Goal: Task Accomplishment & Management: Manage account settings

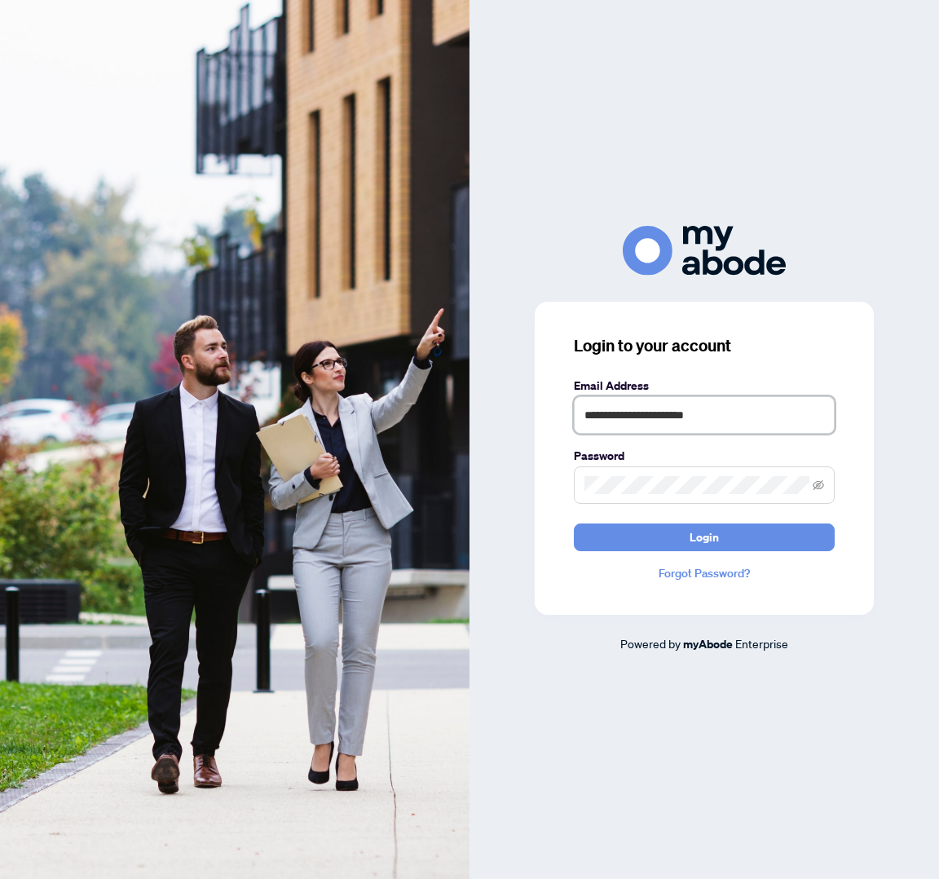
type input "**********"
click at [704, 536] on button "Login" at bounding box center [704, 537] width 261 height 28
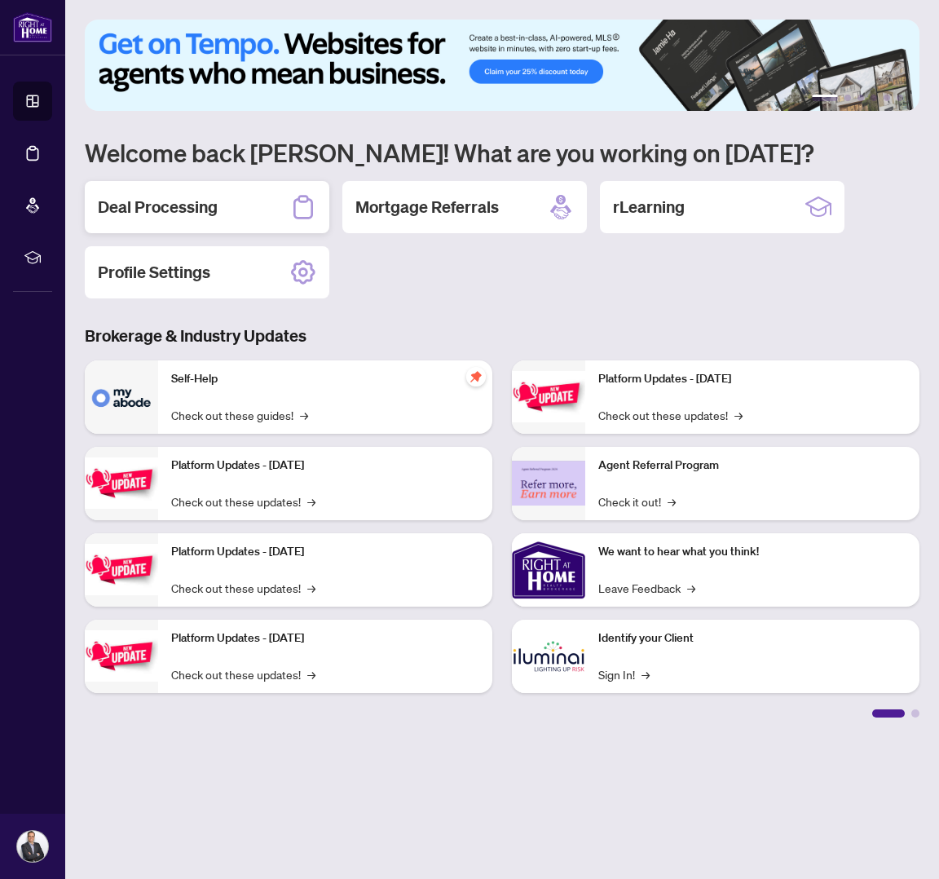
click at [227, 213] on div "Deal Processing" at bounding box center [207, 207] width 244 height 52
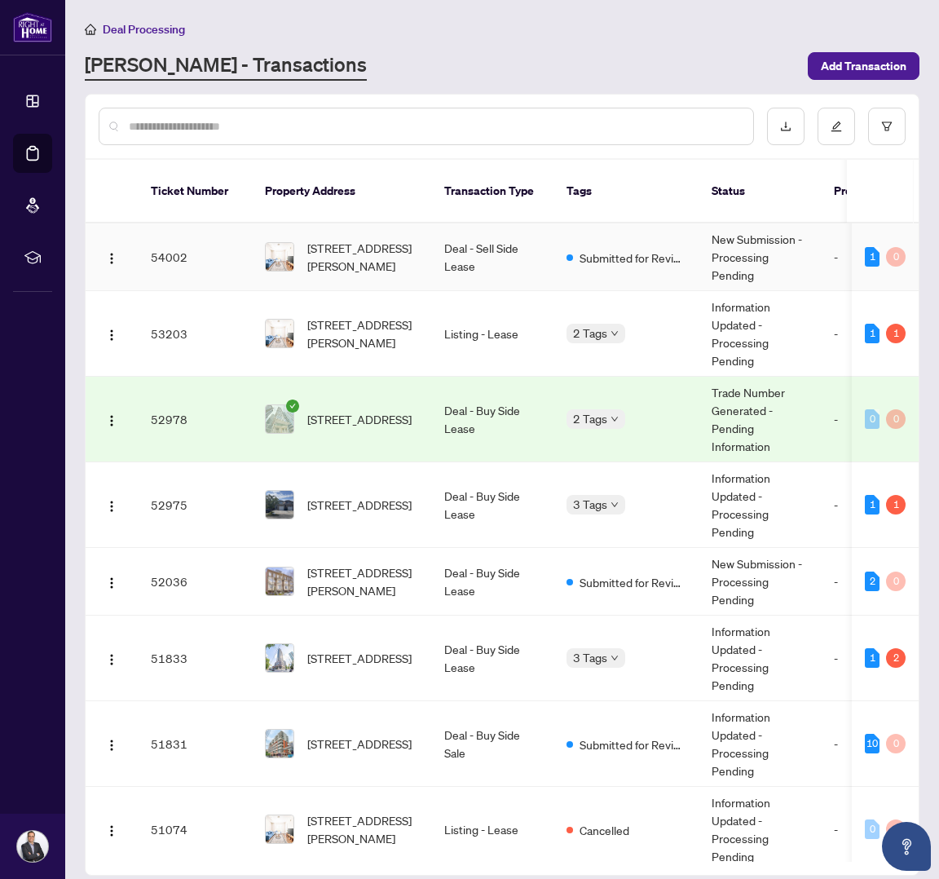
click at [508, 257] on td "Deal - Sell Side Lease" at bounding box center [492, 257] width 122 height 68
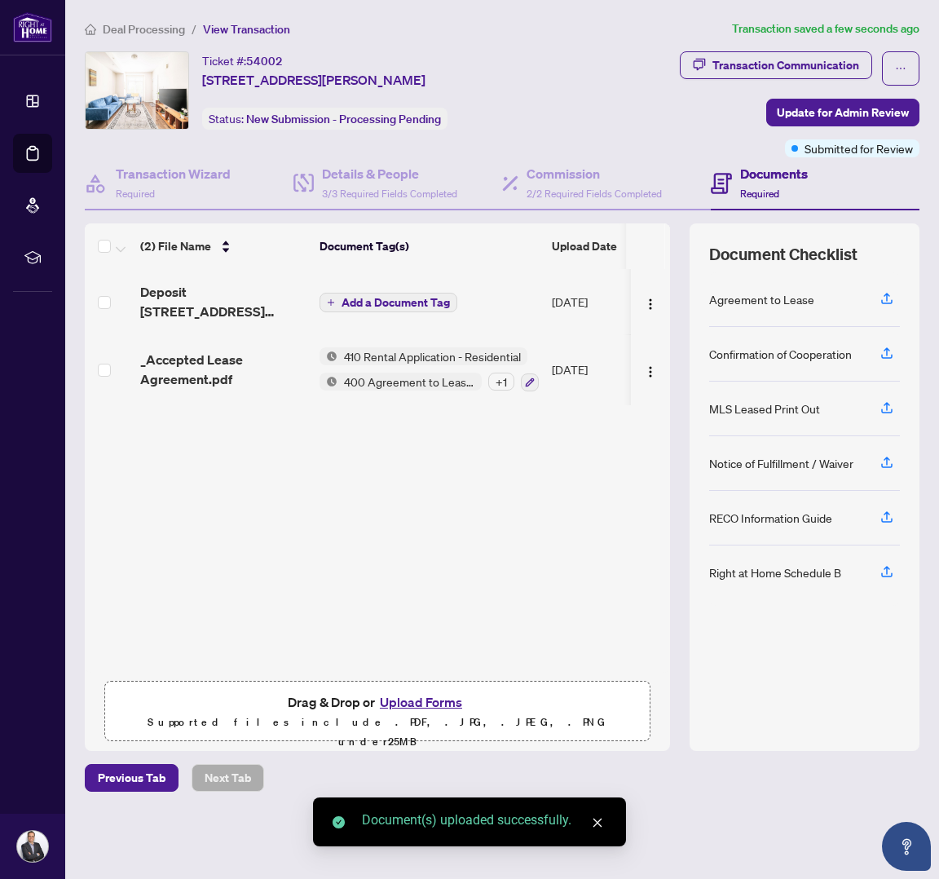
click at [377, 304] on span "Add a Document Tag" at bounding box center [395, 302] width 108 height 11
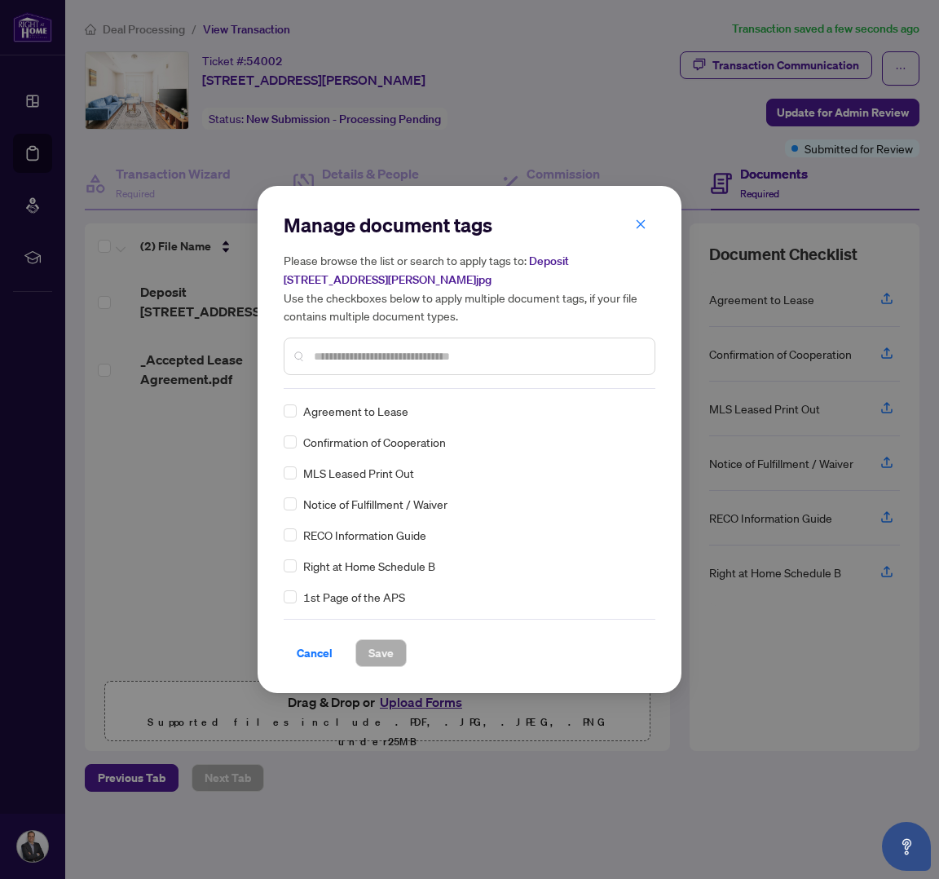
click at [418, 368] on div at bounding box center [470, 355] width 372 height 37
click at [417, 354] on input "text" at bounding box center [478, 356] width 328 height 18
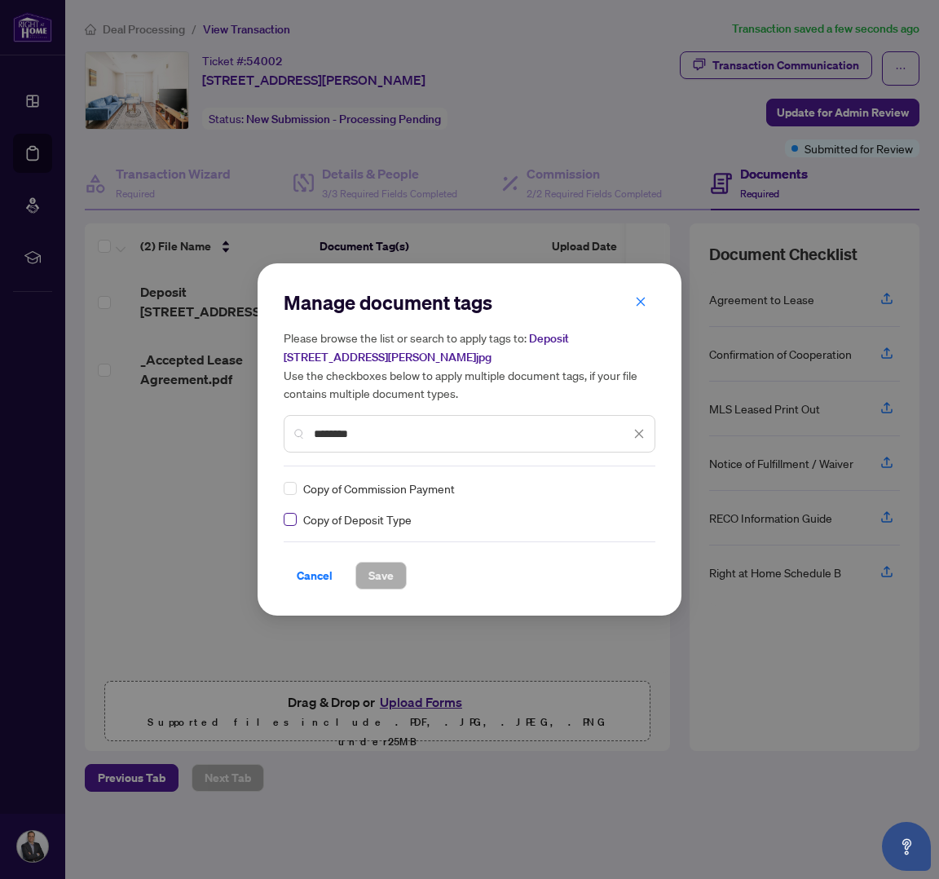
click at [296, 520] on span at bounding box center [290, 519] width 13 height 13
click at [332, 433] on input "*******" at bounding box center [472, 434] width 316 height 18
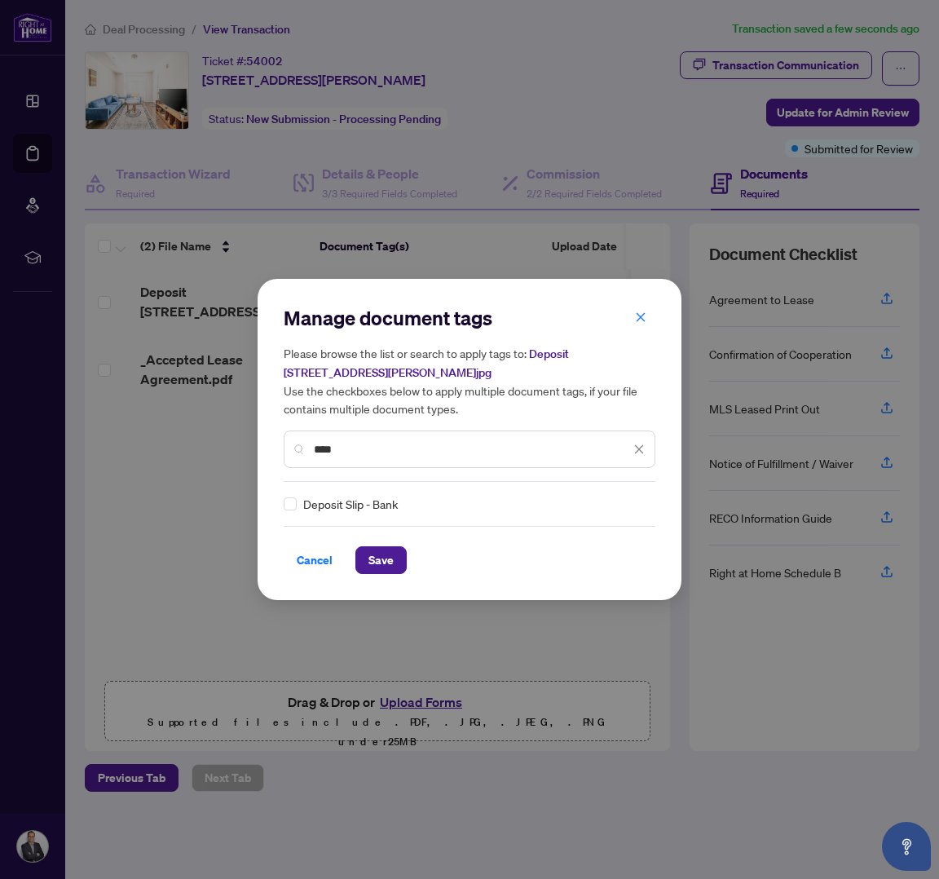
type input "****"
click at [376, 559] on span "Save" at bounding box center [380, 560] width 25 height 26
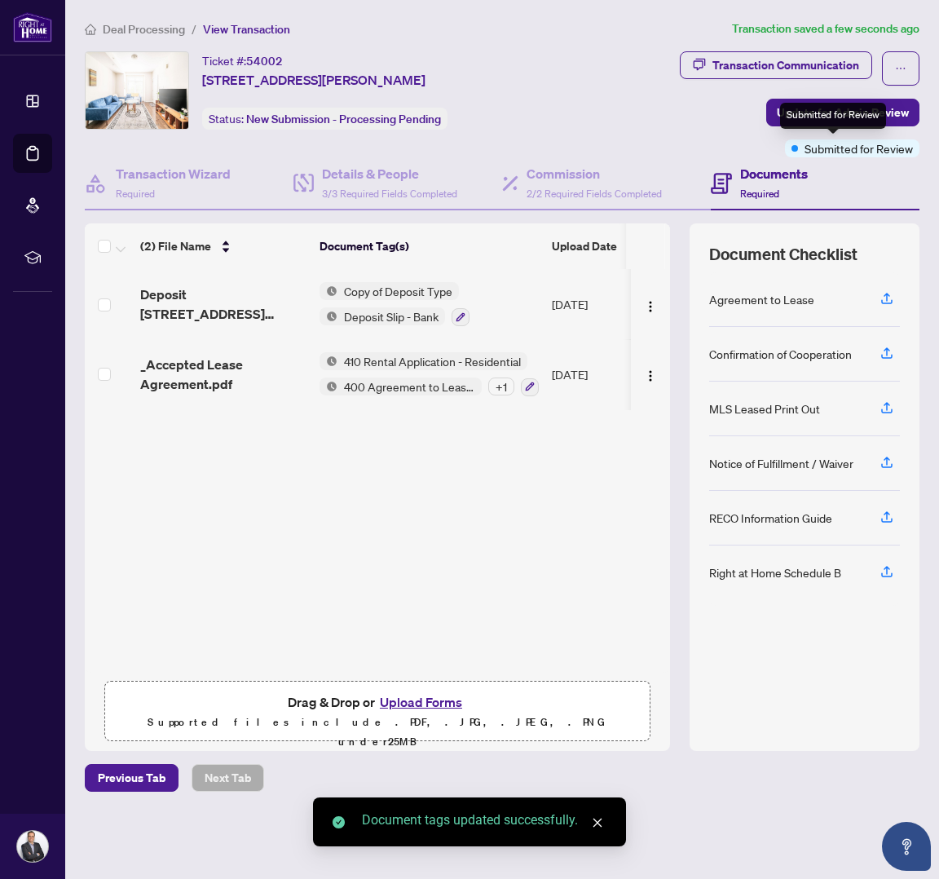
click at [832, 116] on div "Submitted for Review" at bounding box center [833, 116] width 106 height 26
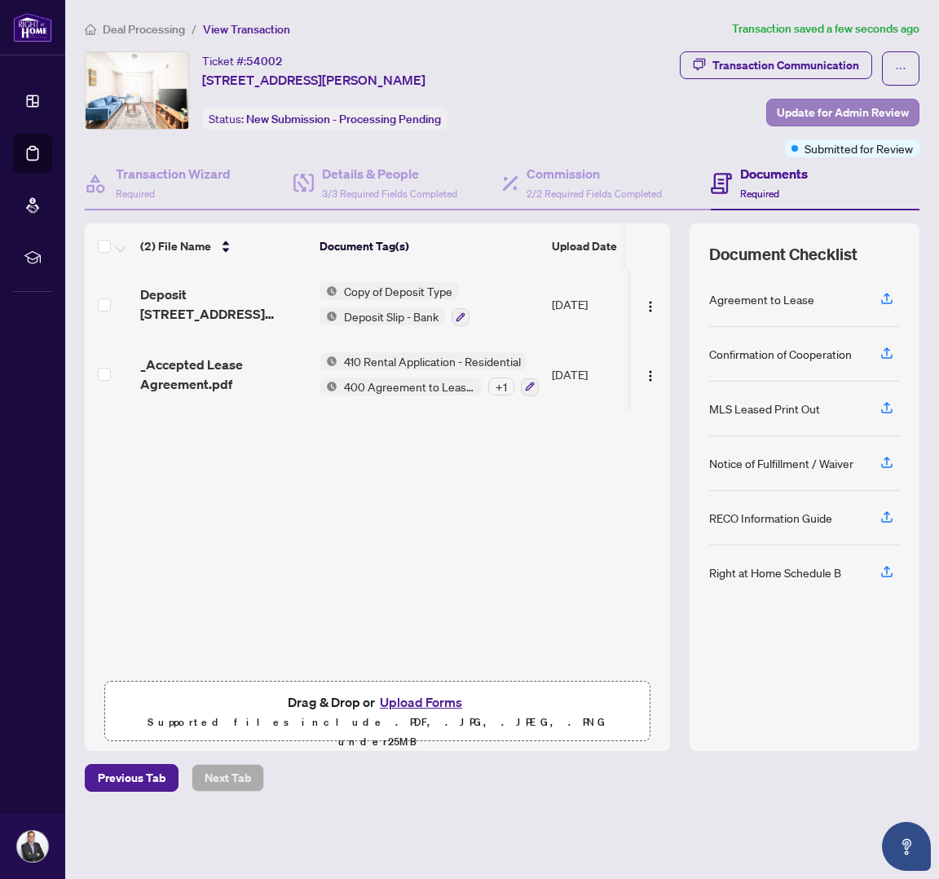
click at [793, 103] on span "Update for Admin Review" at bounding box center [843, 112] width 132 height 26
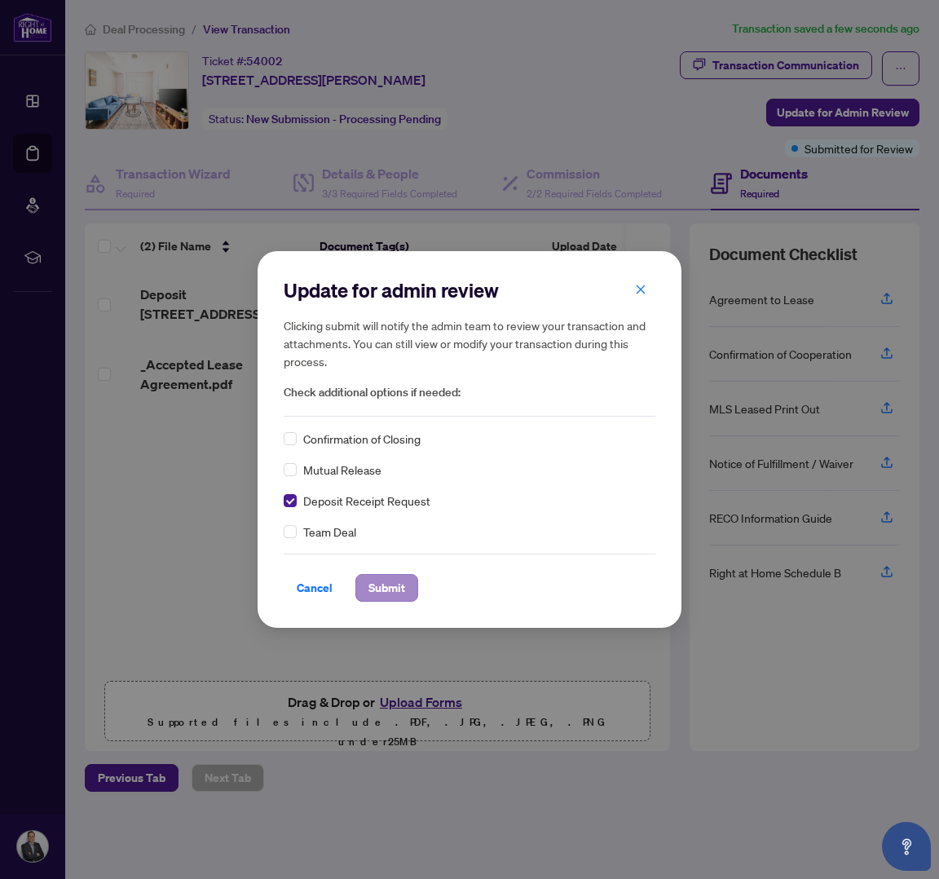
click at [391, 589] on span "Submit" at bounding box center [386, 588] width 37 height 26
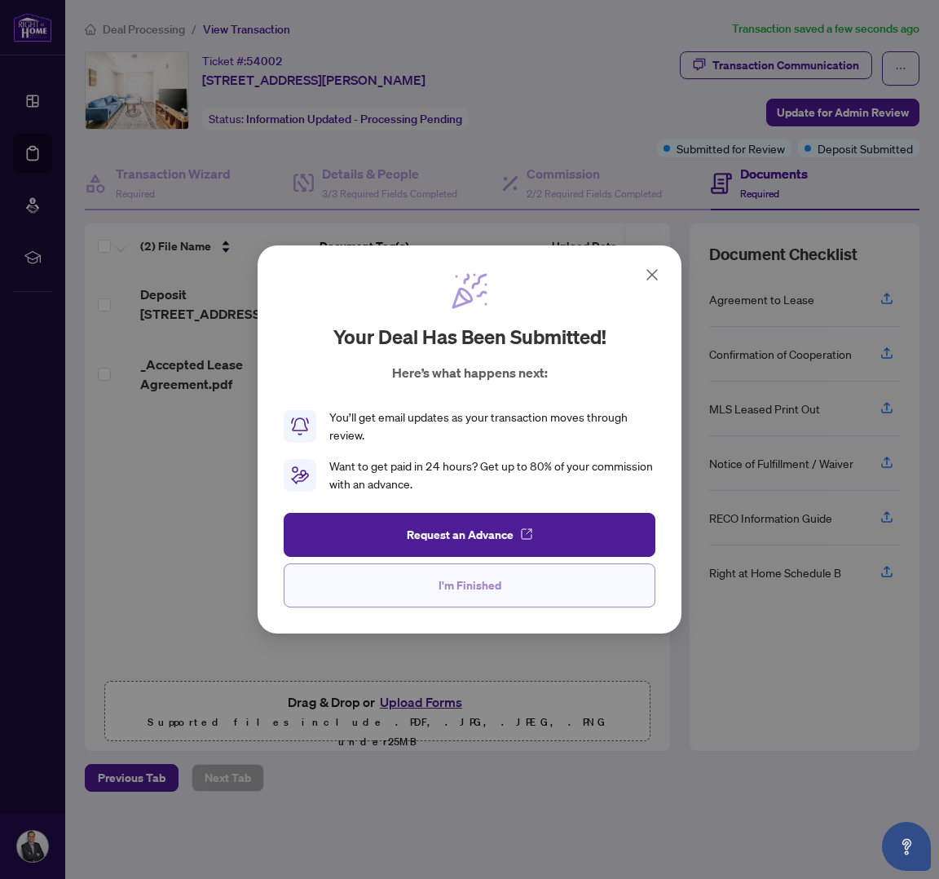
click at [495, 580] on span "I'm Finished" at bounding box center [469, 585] width 63 height 26
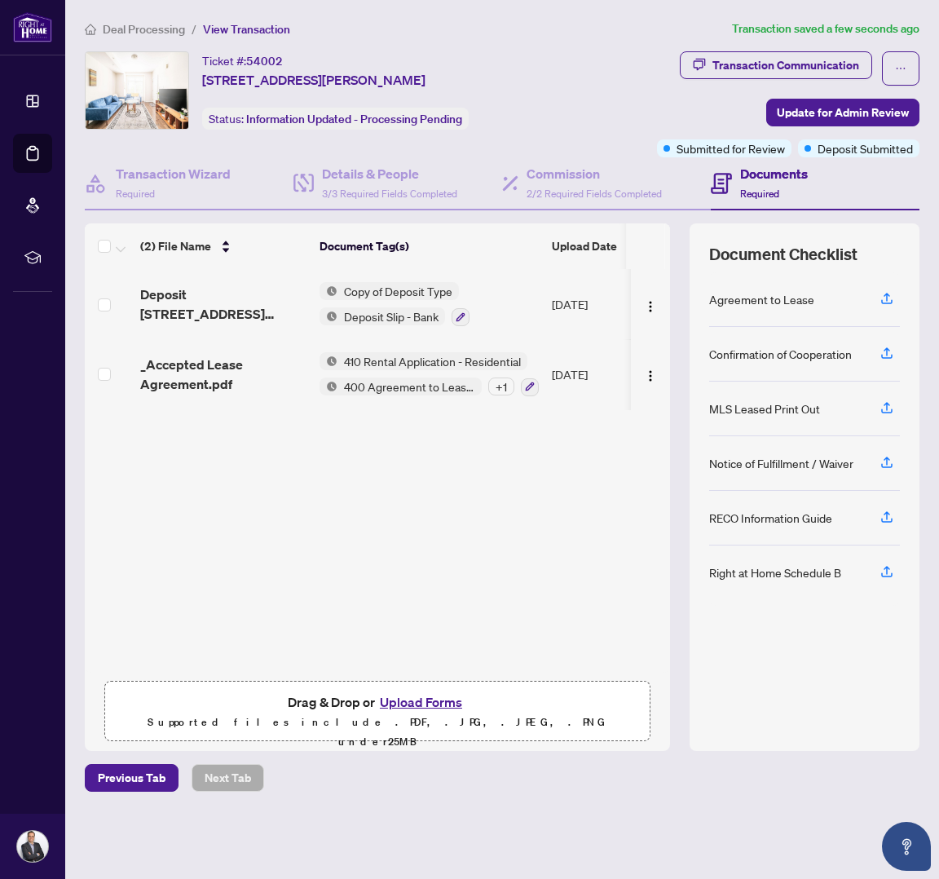
click at [147, 29] on span "Deal Processing" at bounding box center [144, 29] width 82 height 15
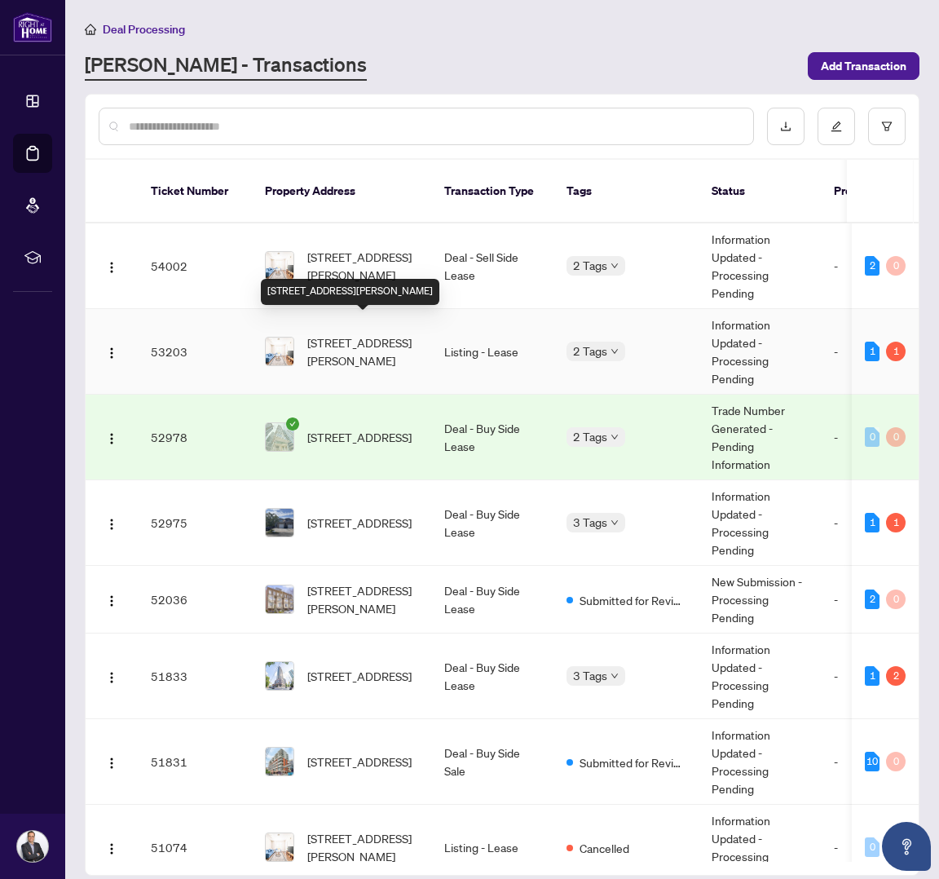
click at [424, 350] on td "26-39 Drewry Ave, Toronto, Ontario M2M 0B4, Canada" at bounding box center [341, 352] width 179 height 86
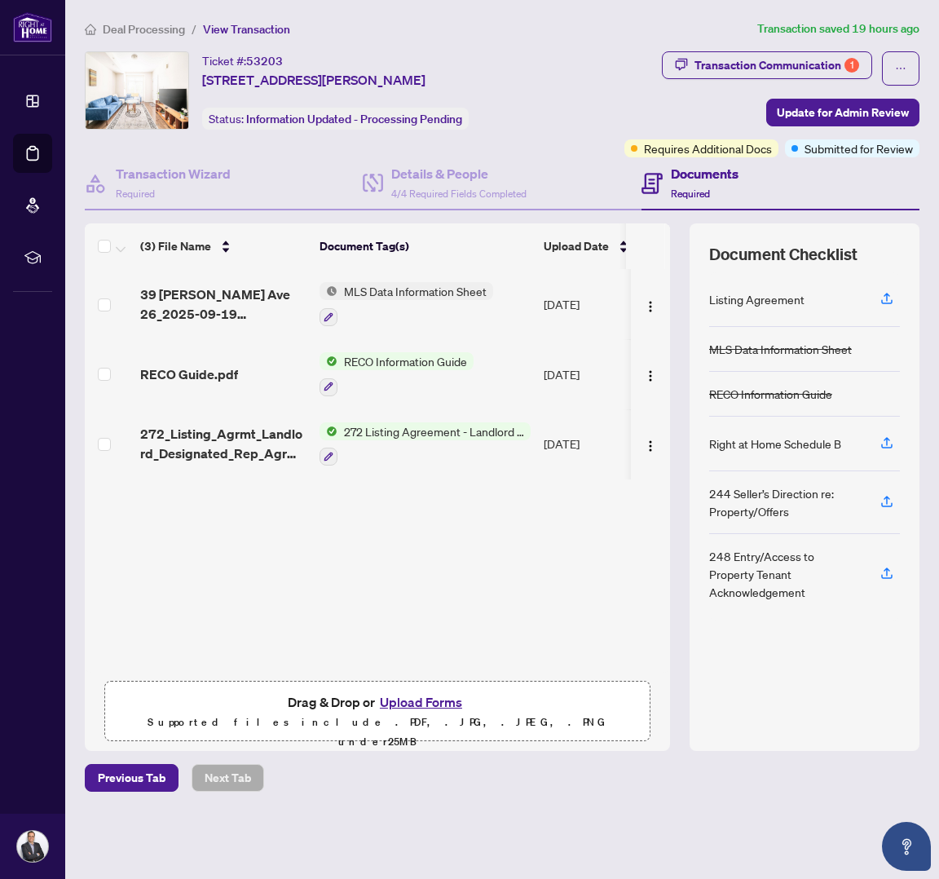
click at [368, 295] on span "MLS Data Information Sheet" at bounding box center [415, 291] width 156 height 18
click at [279, 306] on span "39 Drewry Ave 26_2025-09-19 22_59_08.pdf" at bounding box center [223, 303] width 166 height 39
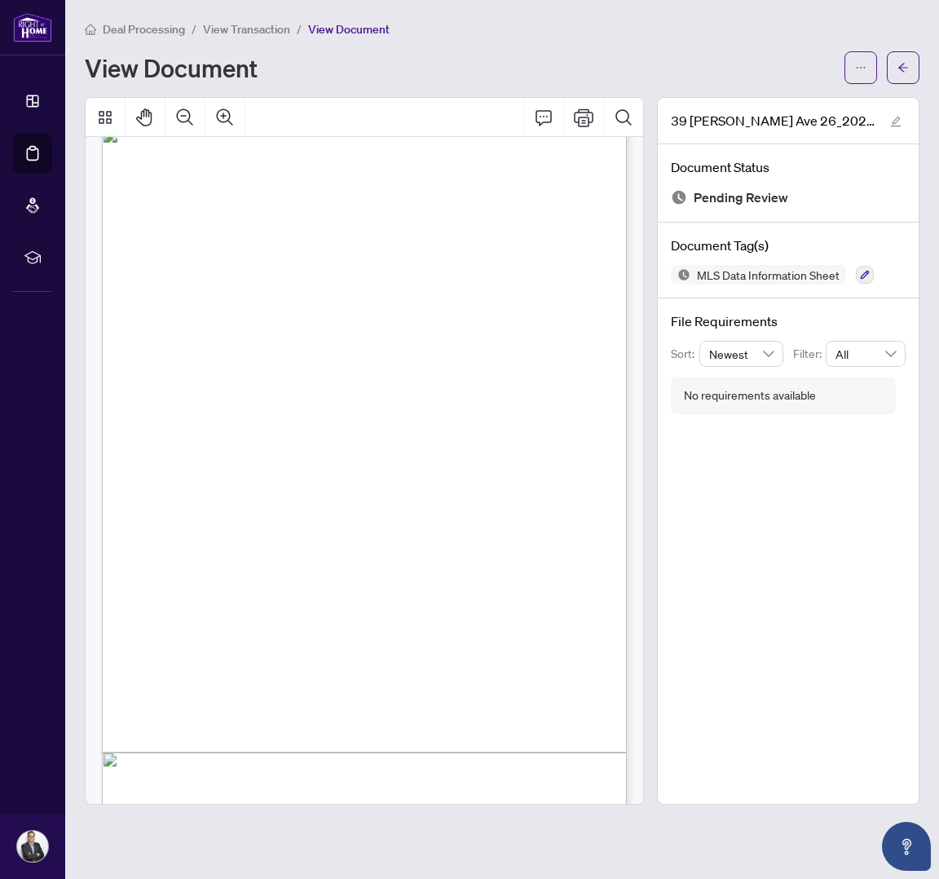
scroll to position [51, 0]
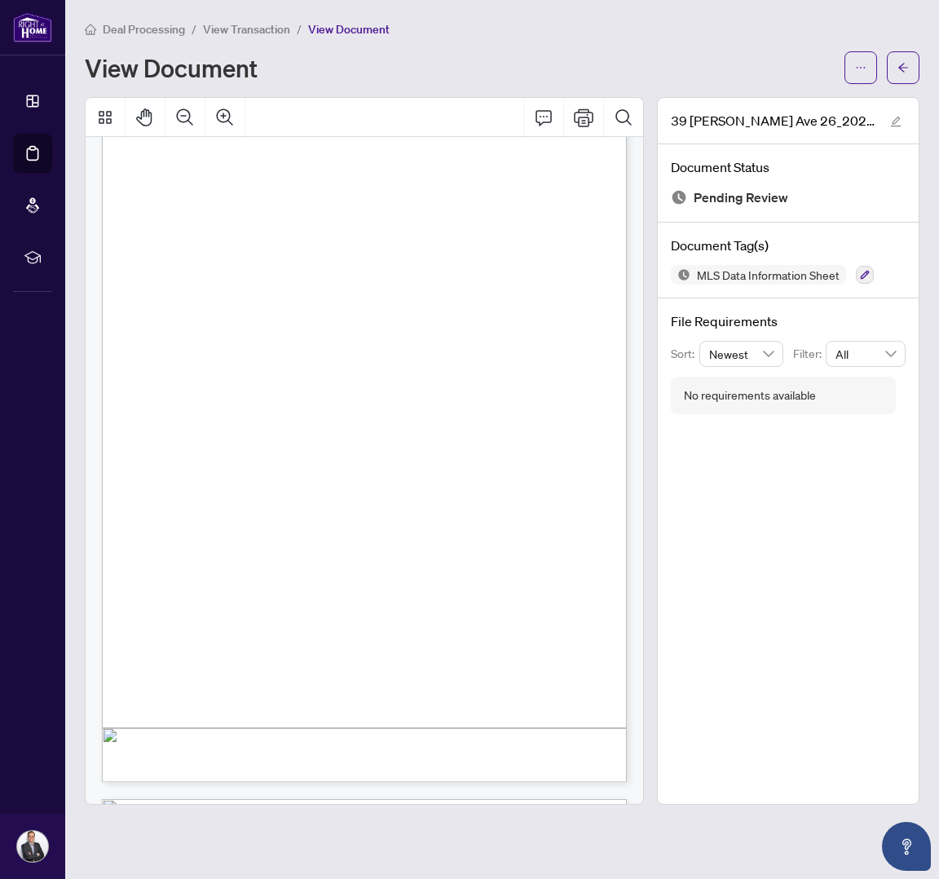
click at [141, 22] on span "Deal Processing" at bounding box center [144, 29] width 82 height 15
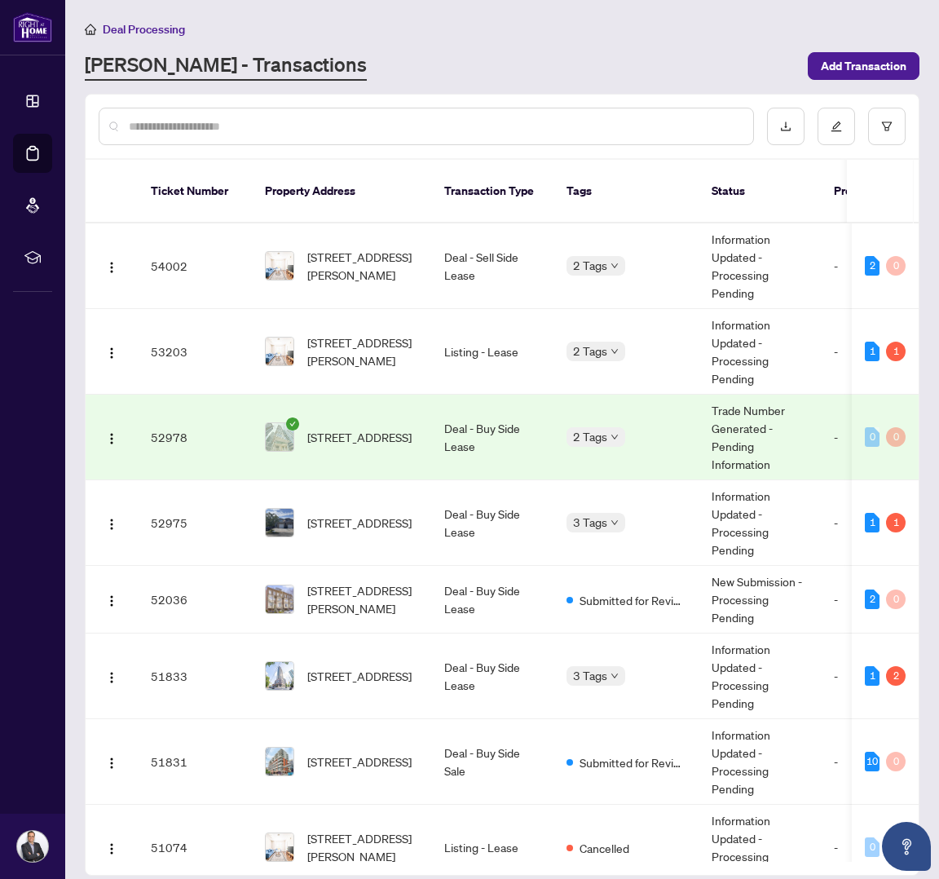
click at [566, 35] on div "Deal Processing" at bounding box center [502, 29] width 834 height 19
